Goal: Task Accomplishment & Management: Complete application form

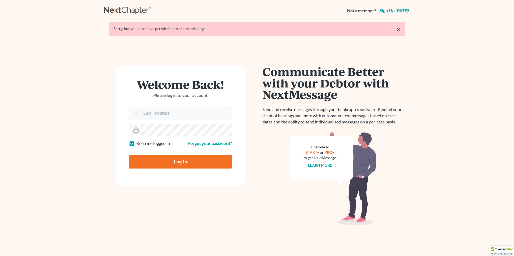
type input "[EMAIL_ADDRESS][DOMAIN_NAME]"
click at [194, 158] on input "Log In" at bounding box center [180, 161] width 103 height 13
type input "Thinking..."
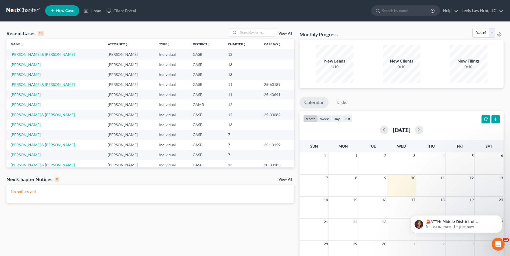
click at [33, 84] on link "[PERSON_NAME] & [PERSON_NAME]" at bounding box center [43, 84] width 64 height 5
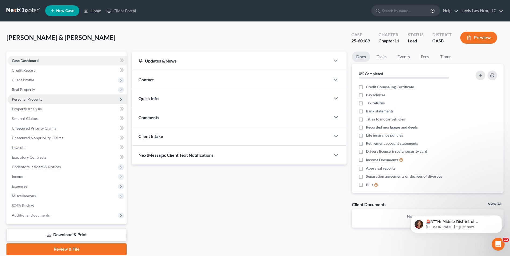
click at [31, 99] on span "Personal Property" at bounding box center [27, 99] width 31 height 5
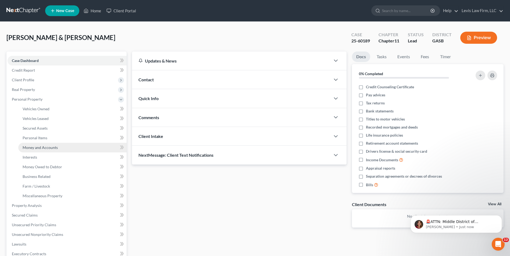
click at [46, 148] on span "Money and Accounts" at bounding box center [40, 147] width 35 height 5
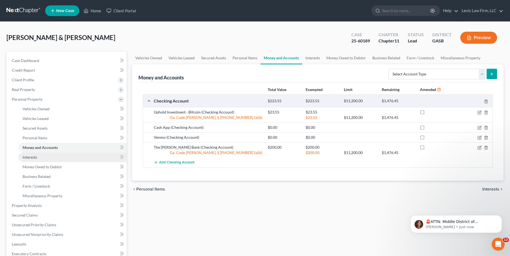
click at [30, 156] on span "Interests" at bounding box center [30, 157] width 15 height 5
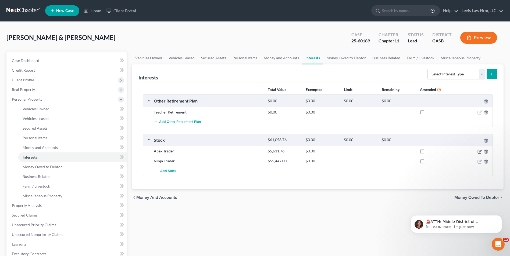
click at [478, 152] on icon "button" at bounding box center [479, 152] width 4 height 4
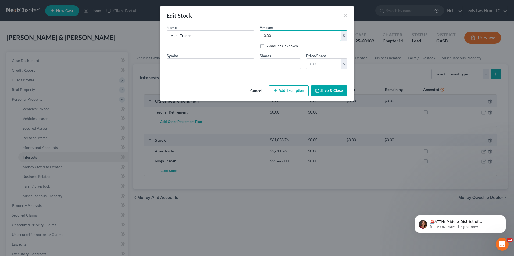
type input "0.00"
click at [327, 91] on button "Save & Close" at bounding box center [329, 90] width 37 height 11
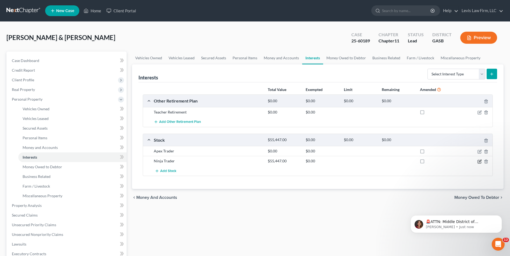
click at [479, 161] on icon "button" at bounding box center [480, 161] width 2 height 2
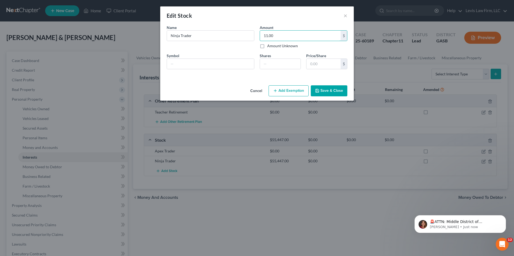
type input "11.00"
click at [327, 89] on button "Save & Close" at bounding box center [329, 90] width 37 height 11
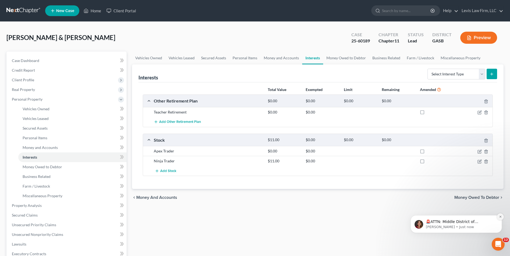
click at [499, 216] on icon "Dismiss notification" at bounding box center [500, 217] width 3 height 3
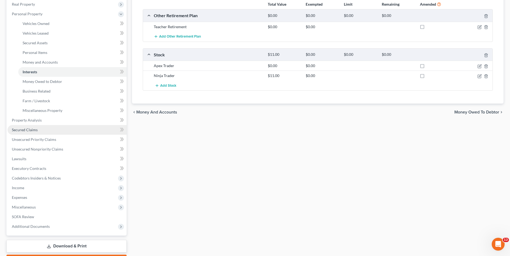
scroll to position [107, 0]
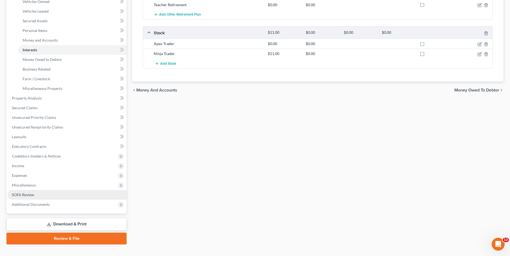
click at [27, 194] on span "SOFA Review" at bounding box center [23, 195] width 22 height 5
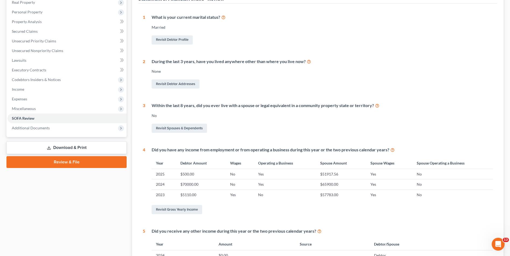
scroll to position [30, 0]
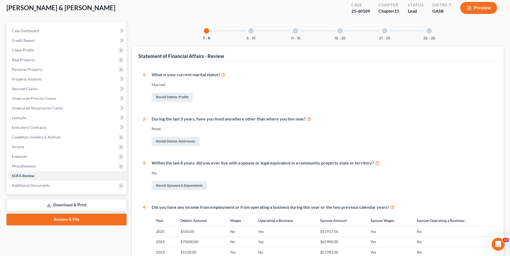
click at [252, 32] on div at bounding box center [250, 30] width 5 height 5
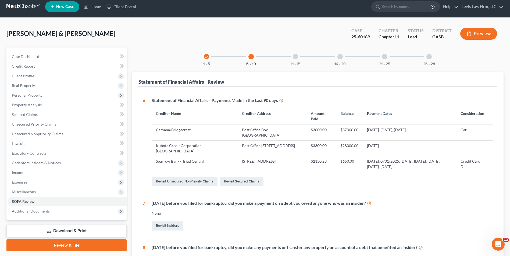
scroll to position [3, 0]
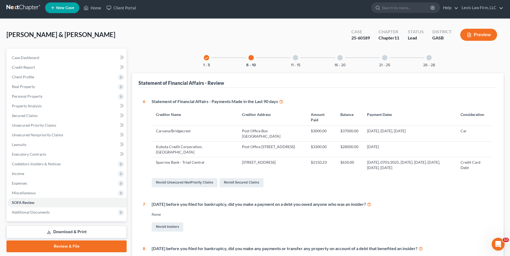
click at [295, 56] on div at bounding box center [295, 57] width 5 height 5
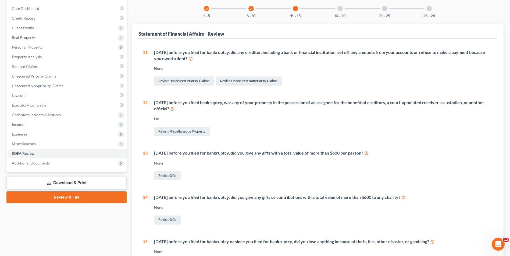
scroll to position [30, 0]
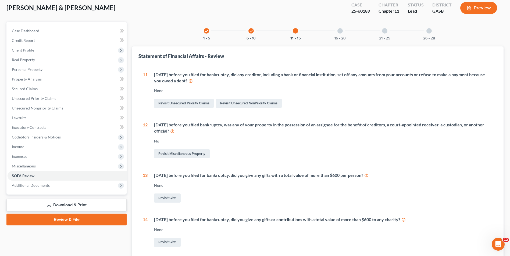
click at [340, 31] on div at bounding box center [339, 30] width 5 height 5
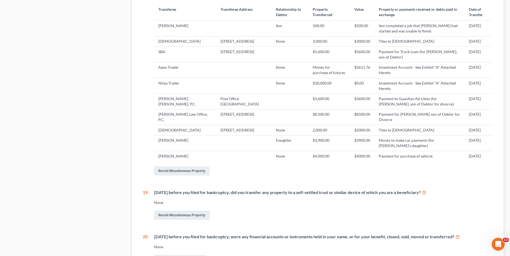
scroll to position [272, 0]
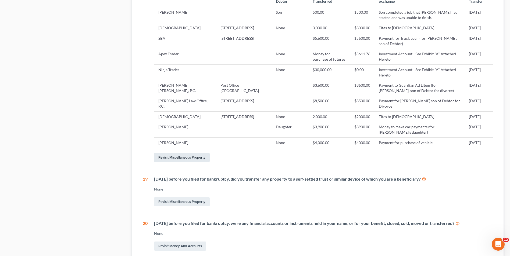
click at [190, 162] on link "Revisit Miscellaneous Property" at bounding box center [182, 157] width 56 height 9
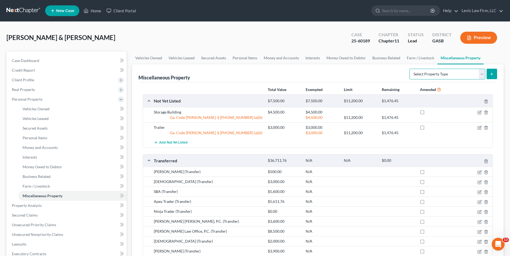
click at [484, 75] on select "Select Property Type Assigned for Creditor Benefit [DATE] Holding for Another N…" at bounding box center [447, 74] width 76 height 11
select select "transferred"
click at [409, 69] on select "Select Property Type Assigned for Creditor Benefit [DATE] Holding for Another N…" at bounding box center [447, 74] width 76 height 11
click at [495, 72] on button "submit" at bounding box center [491, 74] width 10 height 10
select select "Ordinary ([DATE])"
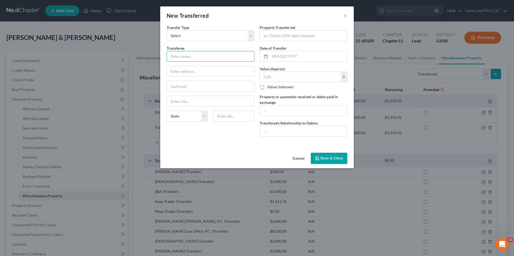
drag, startPoint x: 174, startPoint y: 56, endPoint x: 177, endPoint y: 64, distance: 9.2
click at [174, 56] on input "text" at bounding box center [210, 56] width 87 height 10
type input "[PERSON_NAME]"
drag, startPoint x: 262, startPoint y: 35, endPoint x: 268, endPoint y: 60, distance: 25.9
click at [262, 35] on input "text" at bounding box center [303, 36] width 87 height 10
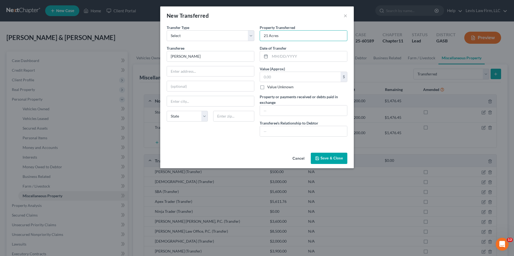
type input "21 Acres"
type input "[DATE]"
type input "25,000.00"
type input "Cash"
type input "Brother of Debtor 2"
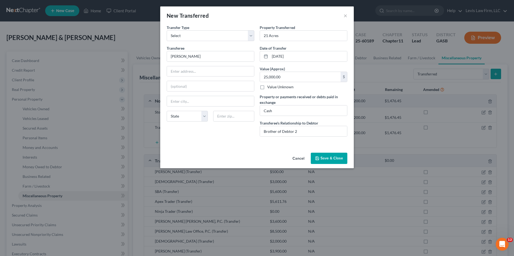
click at [327, 160] on button "Save & Close" at bounding box center [329, 158] width 37 height 11
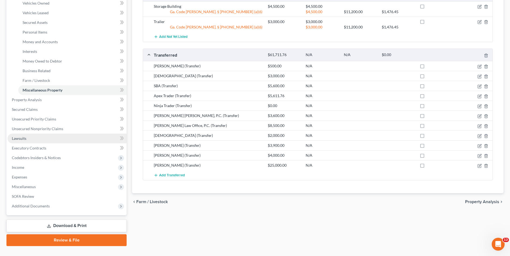
scroll to position [107, 0]
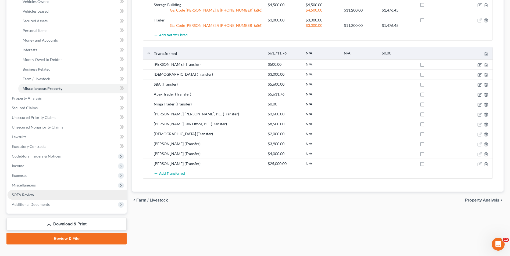
click at [26, 195] on span "SOFA Review" at bounding box center [23, 195] width 22 height 5
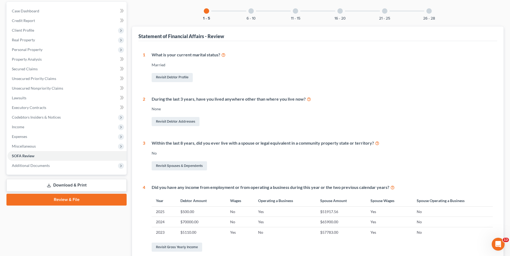
scroll to position [107, 0]
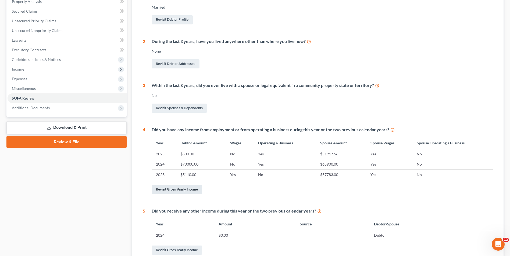
click at [184, 191] on link "Revisit Gross Yearly Income" at bounding box center [177, 189] width 51 height 9
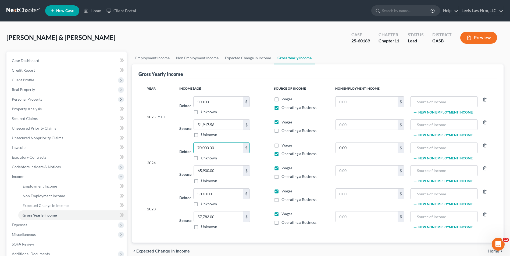
drag, startPoint x: 198, startPoint y: 147, endPoint x: 312, endPoint y: 256, distance: 157.6
click at [199, 147] on input "70,000.00" at bounding box center [217, 148] width 49 height 10
type input "90,000.00"
click at [41, 188] on span "Employment Income" at bounding box center [40, 186] width 34 height 5
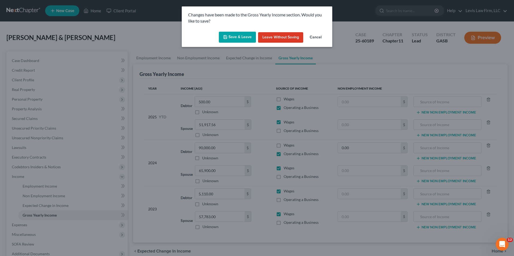
click at [229, 37] on button "Save & Leave" at bounding box center [237, 37] width 37 height 11
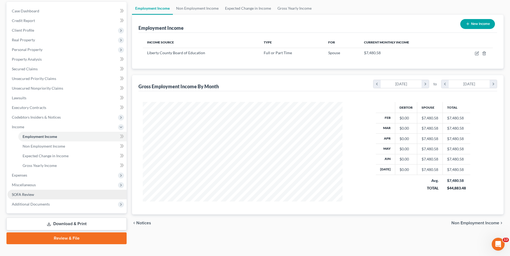
scroll to position [58, 0]
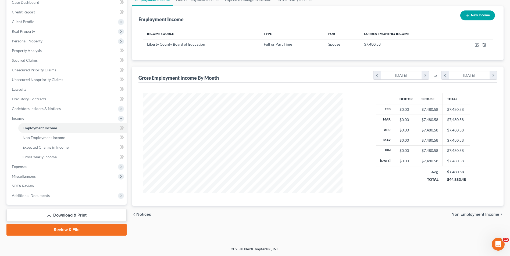
click at [76, 216] on link "Download & Print" at bounding box center [66, 215] width 120 height 13
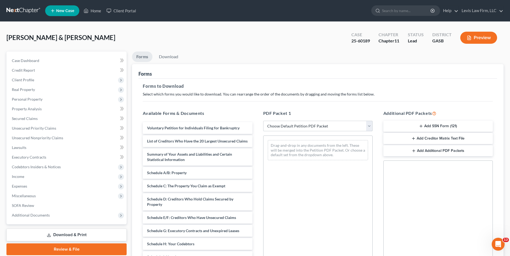
click at [369, 125] on select "Choose Default Petition PDF Packet Complete Bankruptcy Petition (all forms and …" at bounding box center [317, 126] width 109 height 11
select select "2"
click at [263, 121] on select "Choose Default Petition PDF Packet Complete Bankruptcy Petition (all forms and …" at bounding box center [317, 126] width 109 height 11
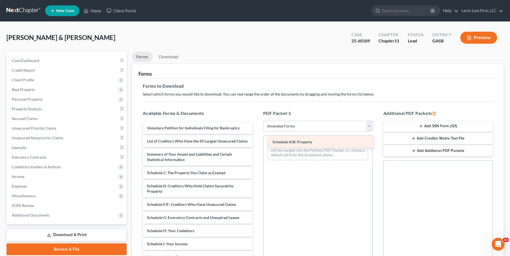
drag, startPoint x: 180, startPoint y: 177, endPoint x: 305, endPoint y: 141, distance: 130.6
click at [256, 141] on div "Schedule A/B: Property Voluntary Petition for Individuals Filing for Bankruptcy…" at bounding box center [197, 244] width 118 height 244
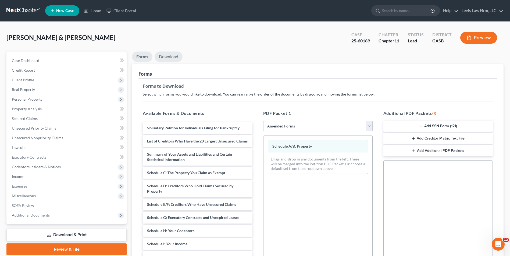
click at [171, 56] on link "Download" at bounding box center [169, 57] width 28 height 10
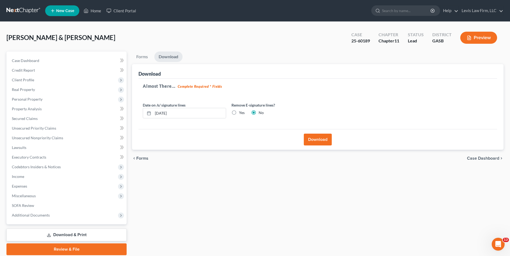
click at [322, 141] on button "Download" at bounding box center [318, 140] width 28 height 12
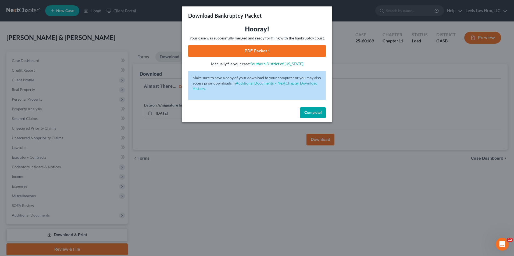
click at [250, 50] on link "PDF Packet 1" at bounding box center [257, 51] width 138 height 12
click at [313, 114] on span "Complete!" at bounding box center [312, 112] width 17 height 5
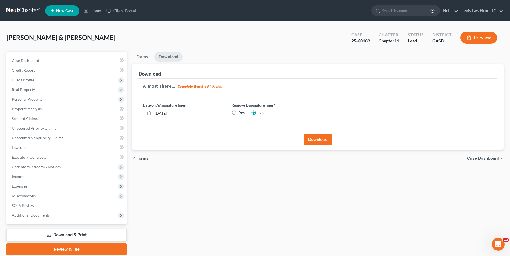
scroll to position [20, 0]
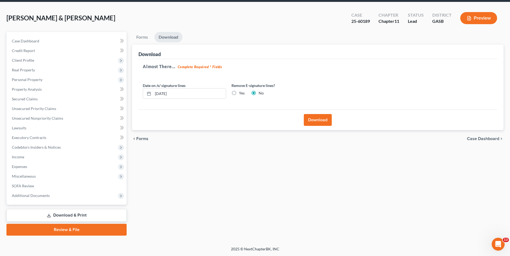
click at [81, 215] on link "Download & Print" at bounding box center [66, 215] width 120 height 13
click at [139, 37] on link "Forms" at bounding box center [142, 37] width 20 height 10
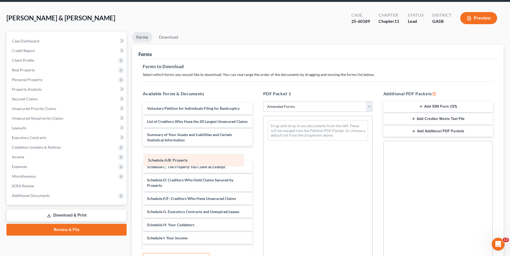
drag, startPoint x: 304, startPoint y: 123, endPoint x: 180, endPoint y: 157, distance: 128.6
click at [263, 145] on div "Schedule A/B: Property Schedule A/B: Property Drag-and-drop in any documents fr…" at bounding box center [317, 130] width 109 height 29
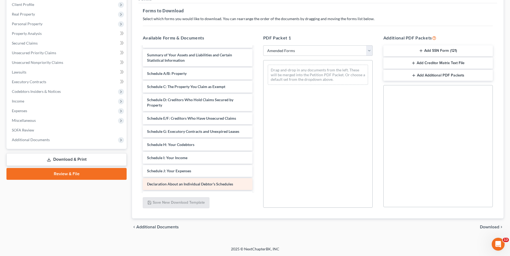
scroll to position [54, 0]
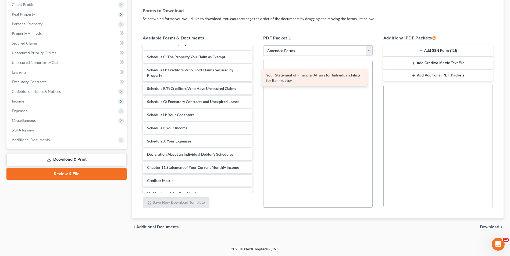
drag, startPoint x: 201, startPoint y: 176, endPoint x: 321, endPoint y: 77, distance: 155.9
click at [256, 77] on div "Your Statement of Financial Affairs for Individuals Filing for Bankruptcy Volun…" at bounding box center [197, 112] width 118 height 239
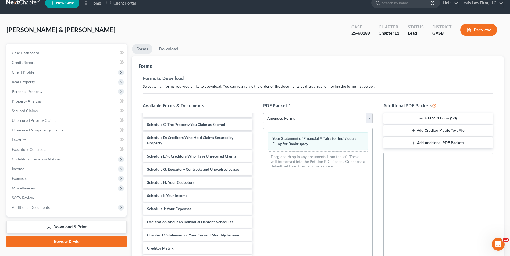
scroll to position [0, 0]
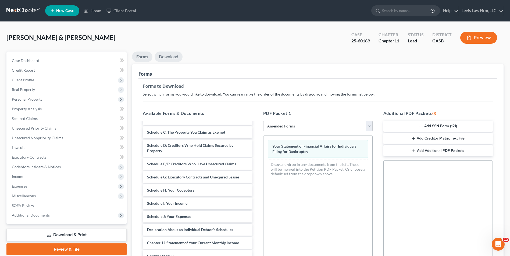
drag, startPoint x: 173, startPoint y: 58, endPoint x: 177, endPoint y: 58, distance: 4.0
click at [173, 58] on link "Download" at bounding box center [169, 57] width 28 height 10
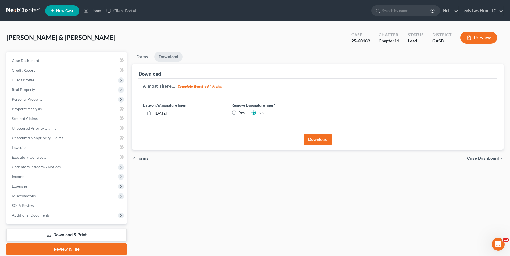
click at [318, 143] on button "Download" at bounding box center [318, 140] width 28 height 12
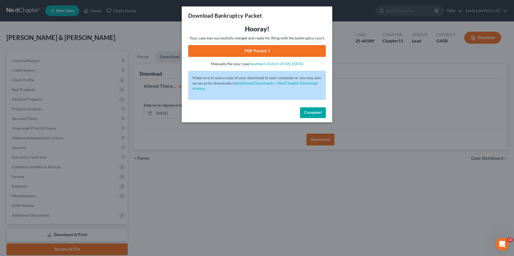
click at [255, 53] on link "PDF Packet 1" at bounding box center [257, 51] width 138 height 12
click at [311, 115] on span "Complete!" at bounding box center [312, 112] width 17 height 5
